Goal: Browse casually: Explore the website without a specific task or goal

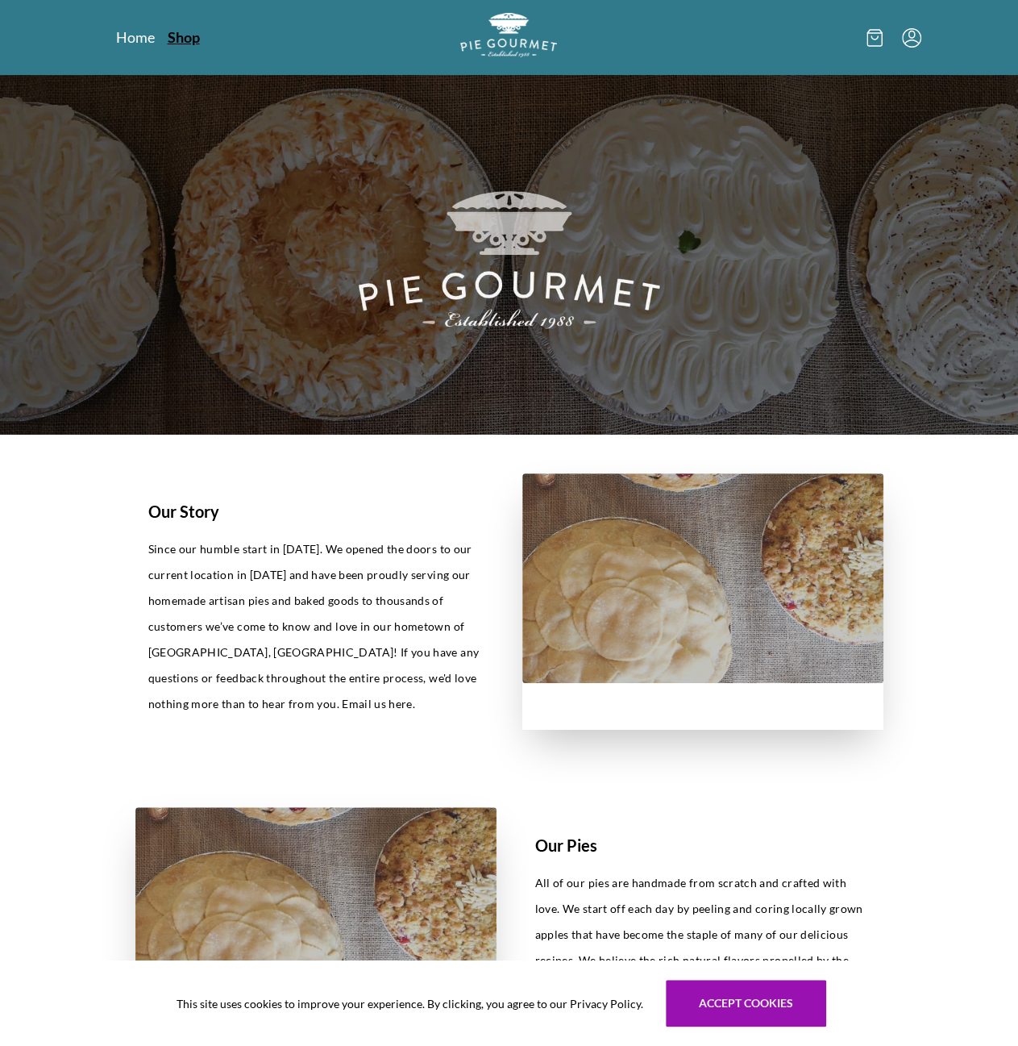
click at [181, 40] on link "Shop" at bounding box center [184, 36] width 32 height 19
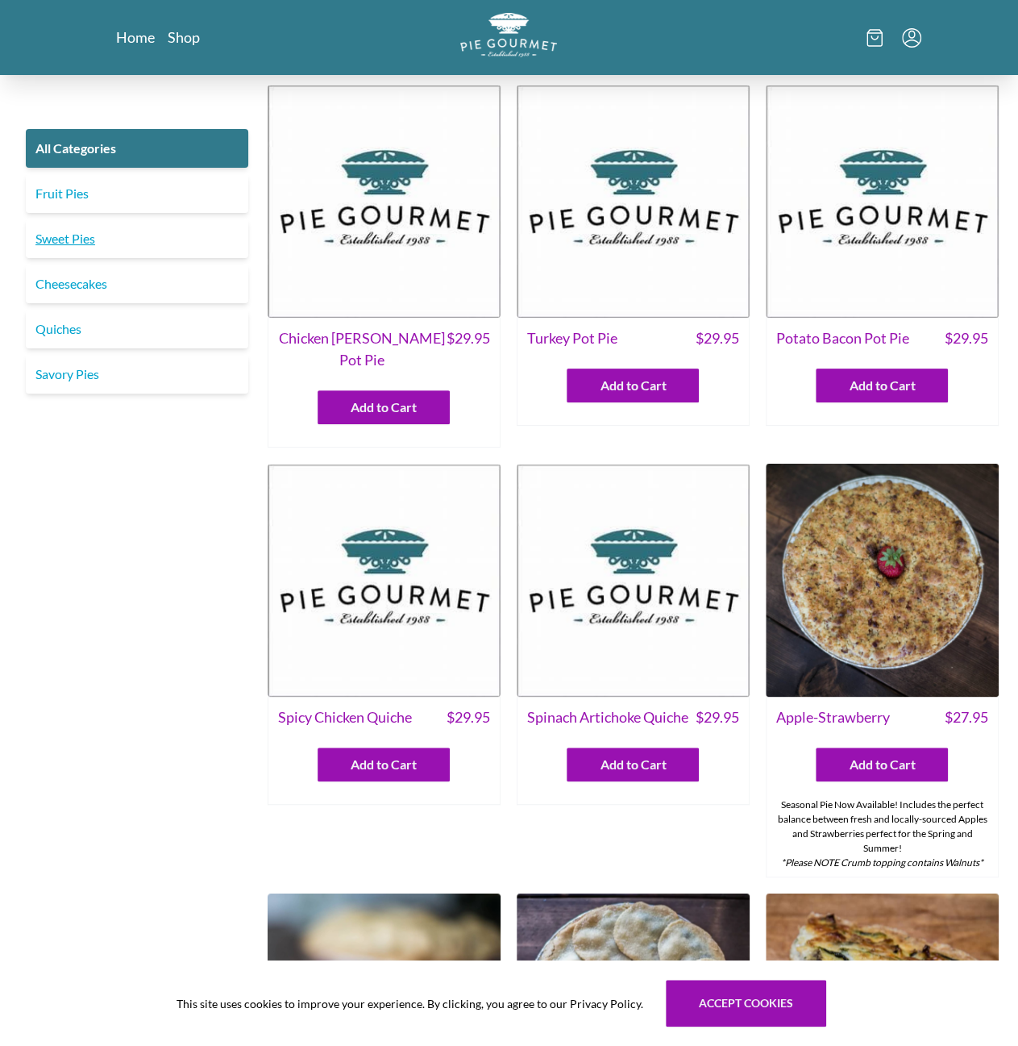
click at [70, 235] on link "Sweet Pies" at bounding box center [137, 238] width 223 height 39
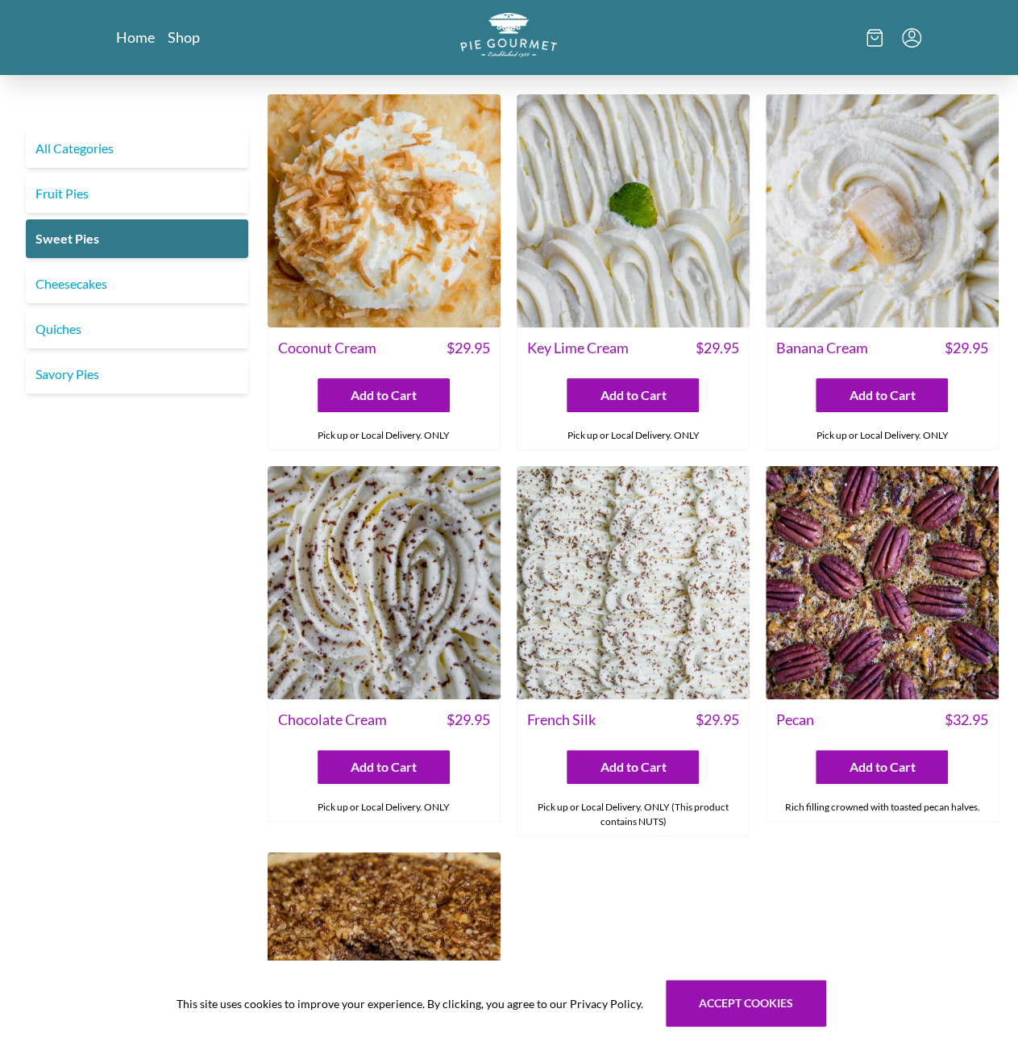
click at [631, 223] on img at bounding box center [633, 210] width 233 height 233
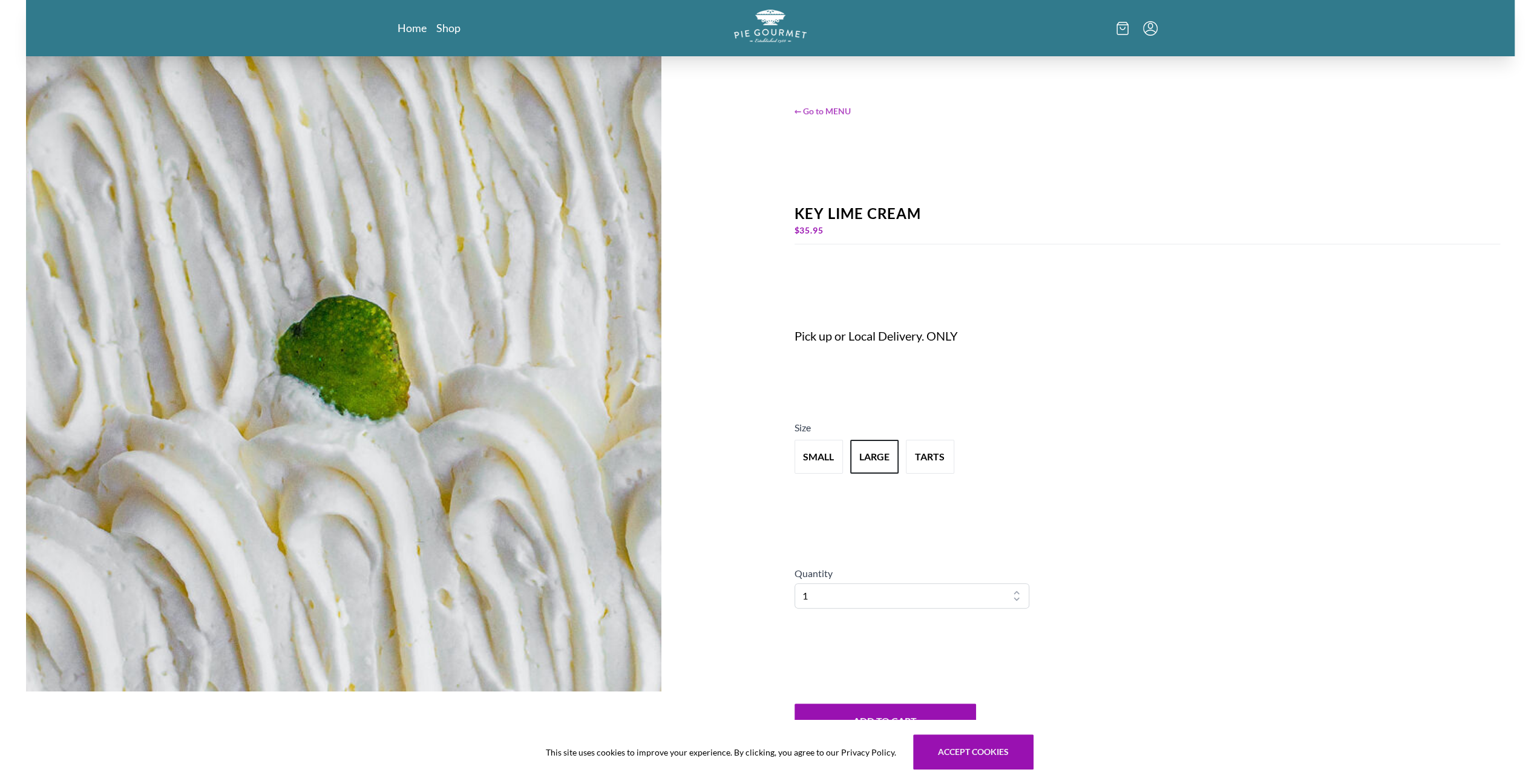
click at [764, 111] on span "← Go to MENU" at bounding box center [1147, 111] width 705 height 13
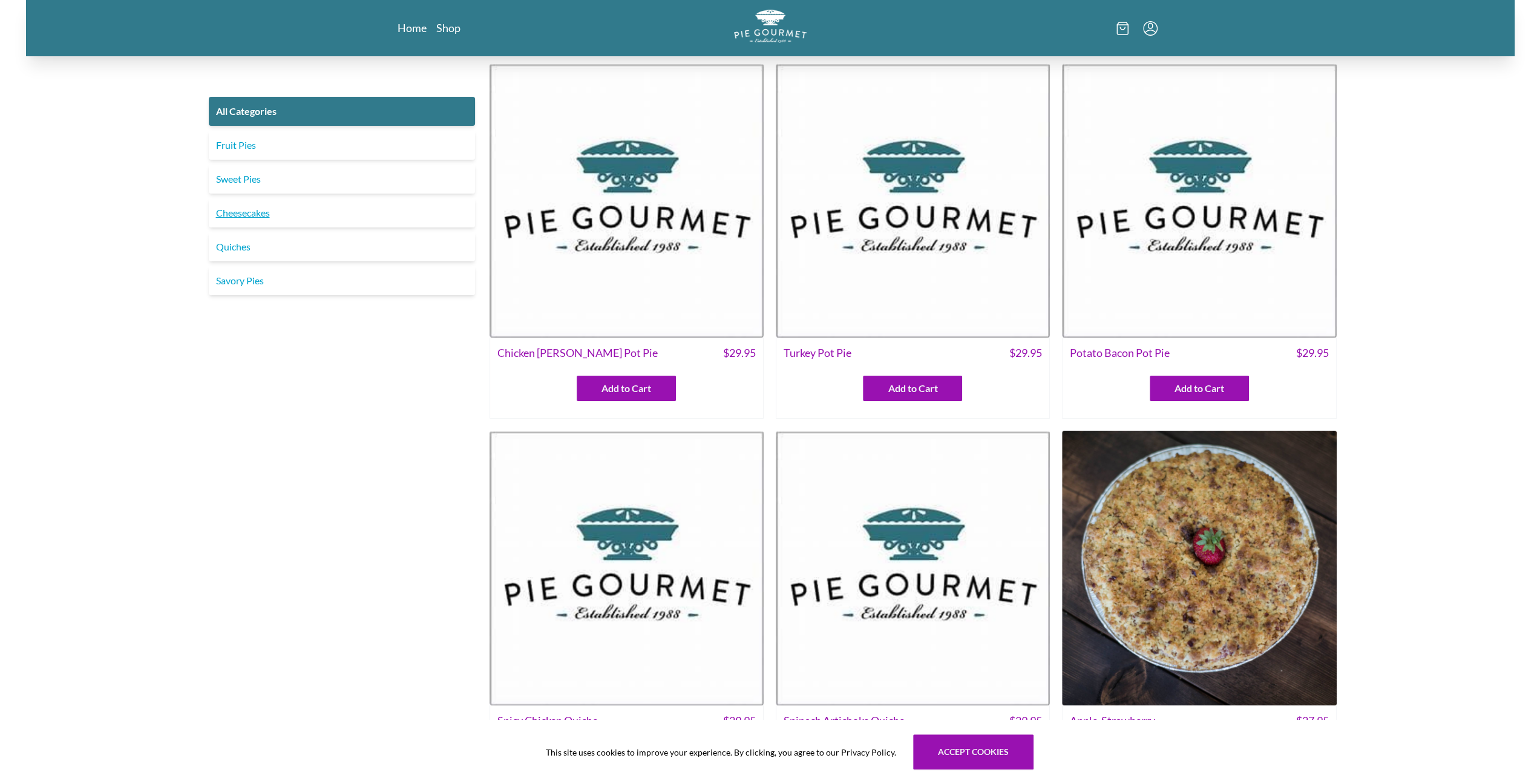
click at [254, 215] on link "Cheesecakes" at bounding box center [341, 212] width 266 height 29
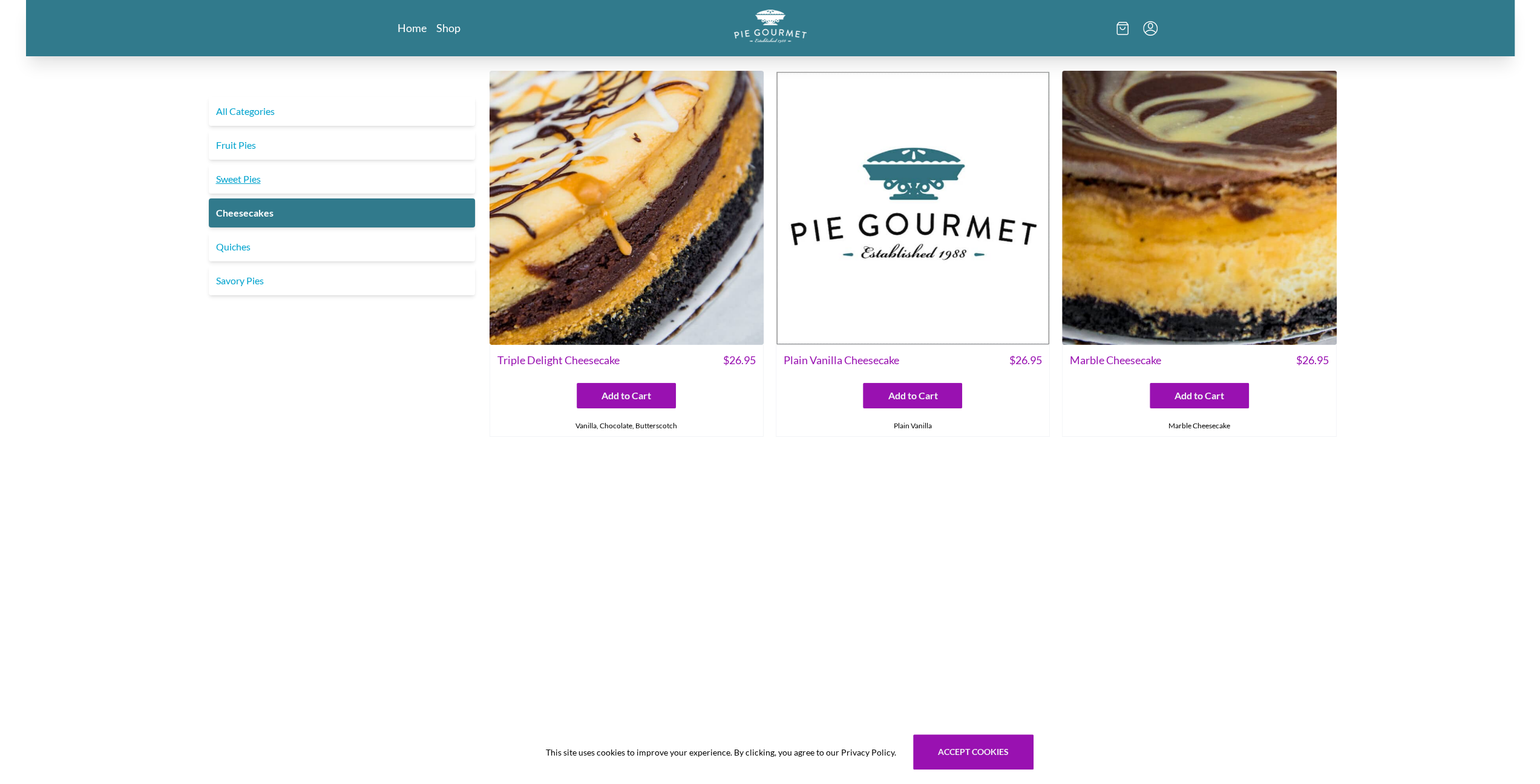
click at [242, 179] on link "Sweet Pies" at bounding box center [341, 179] width 266 height 29
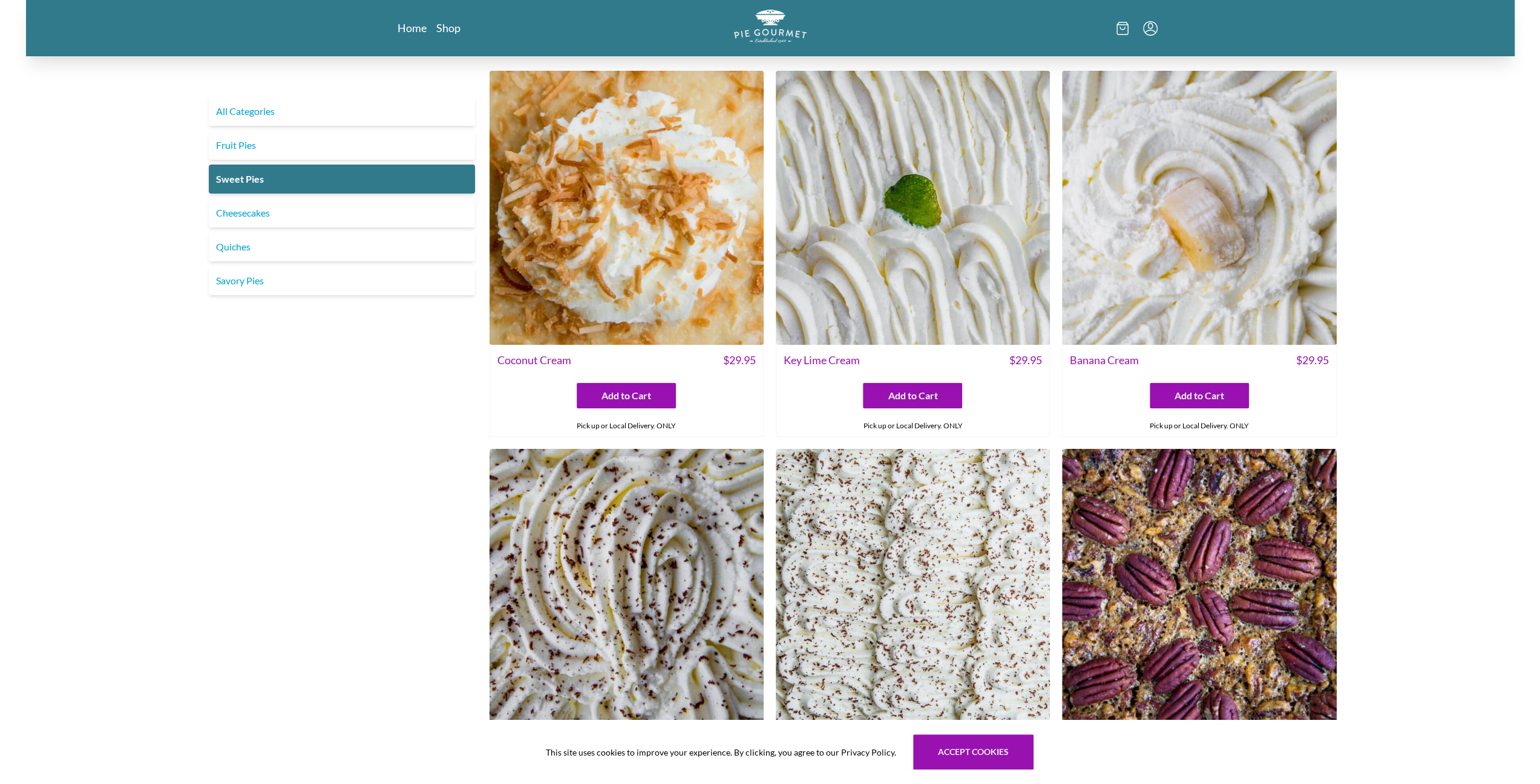
click at [639, 293] on img at bounding box center [626, 207] width 274 height 274
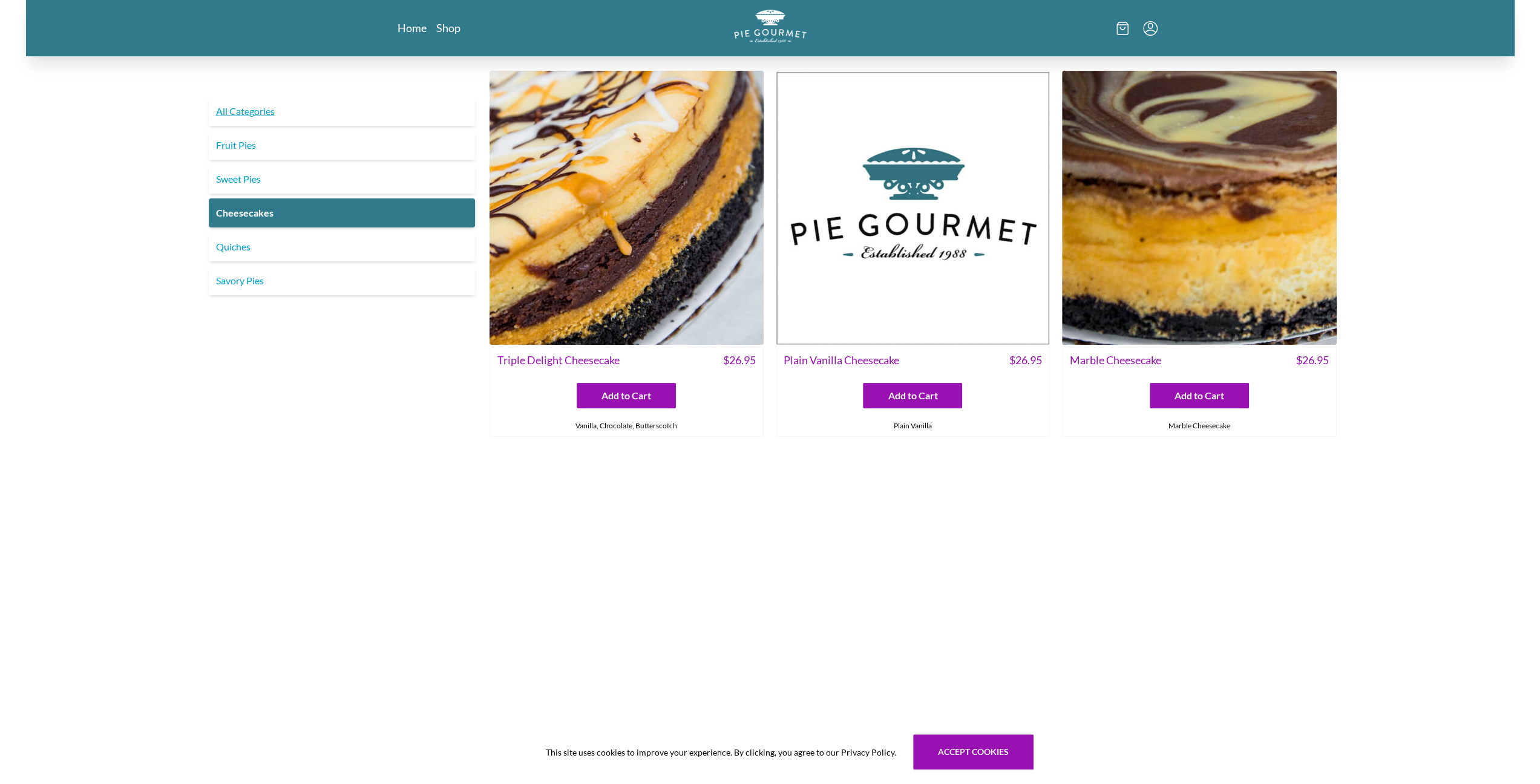
click at [264, 108] on link "All Categories" at bounding box center [341, 111] width 266 height 29
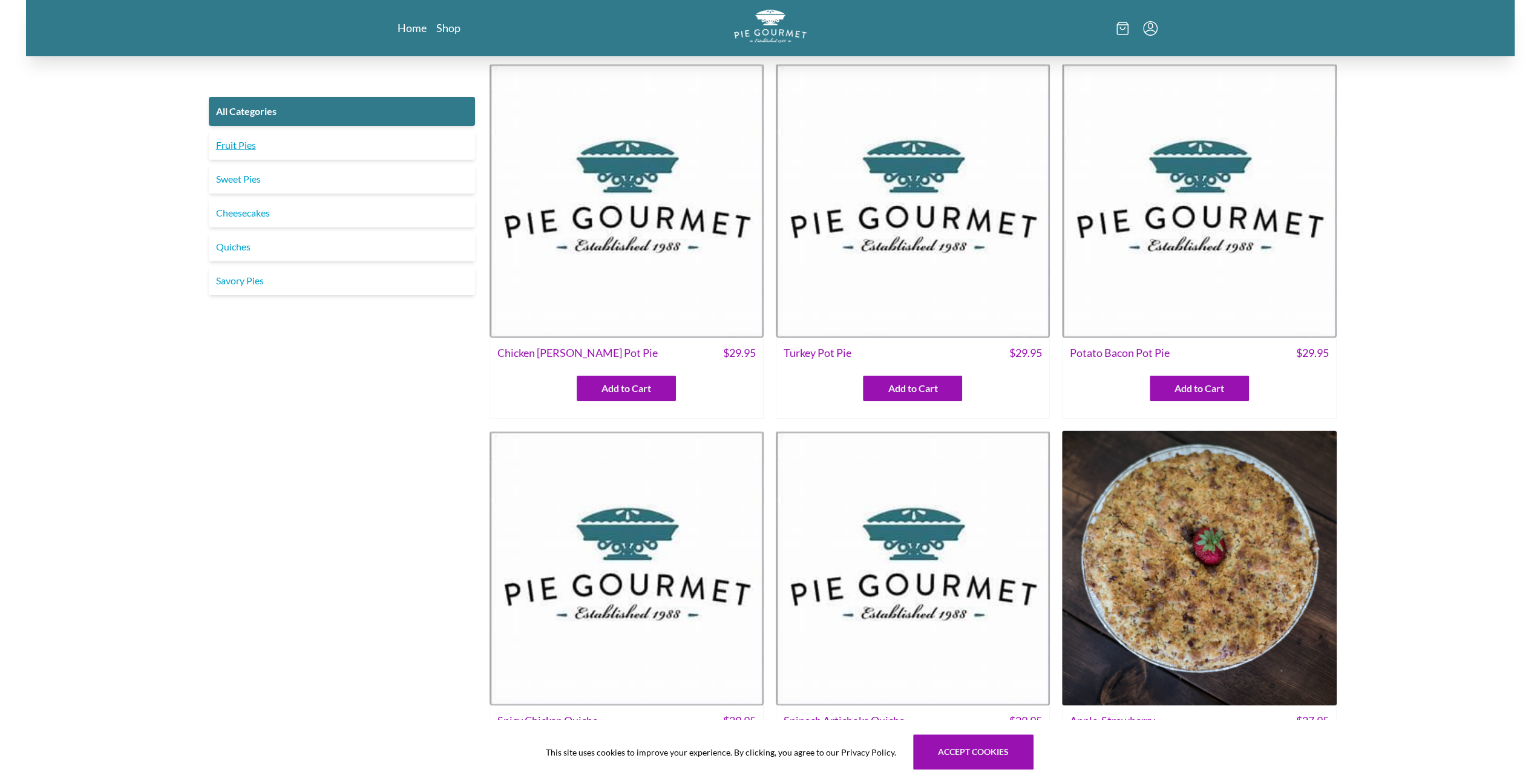
click at [244, 141] on link "Fruit Pies" at bounding box center [341, 145] width 266 height 29
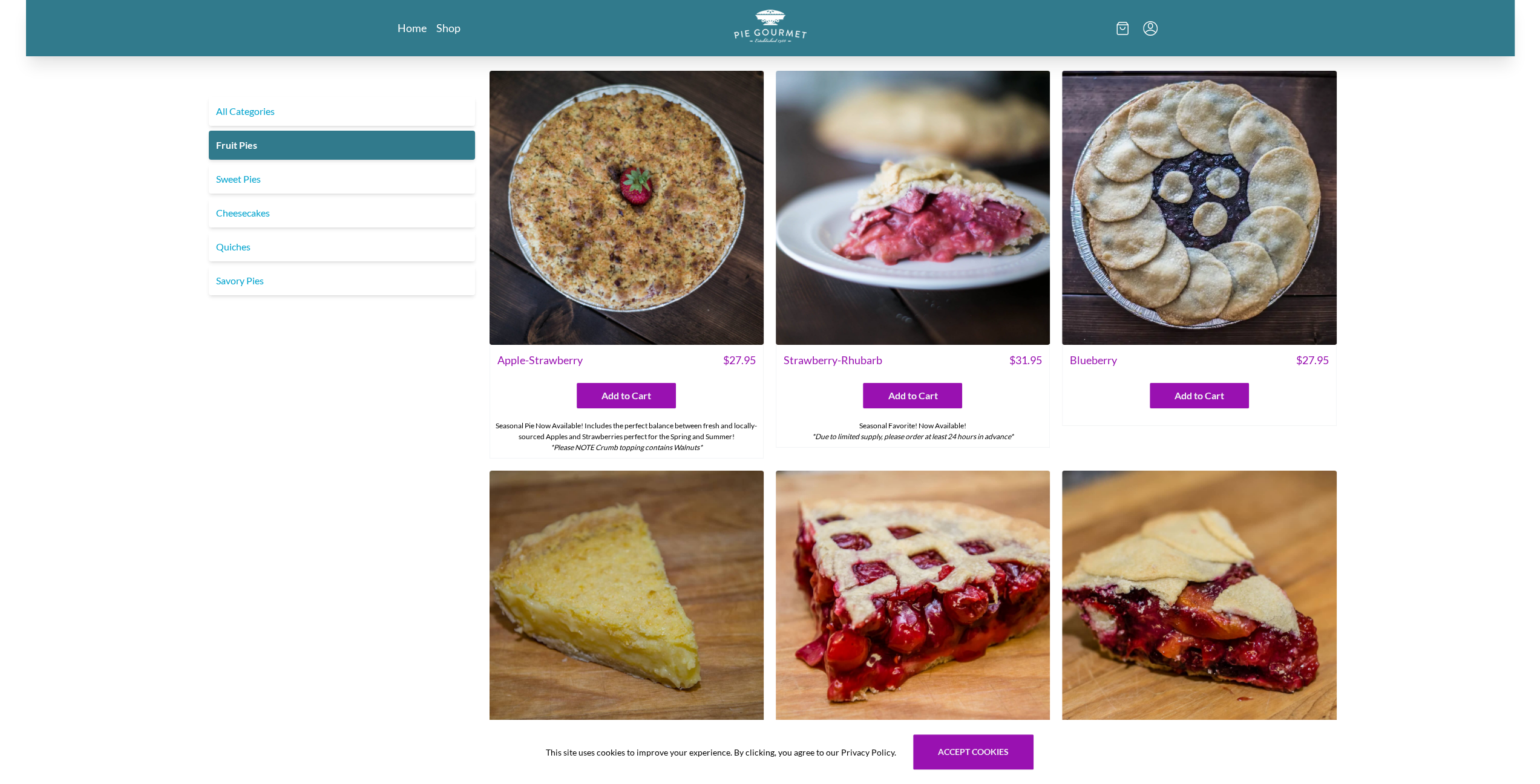
click at [575, 266] on img at bounding box center [626, 207] width 274 height 274
